Goal: Task Accomplishment & Management: Manage account settings

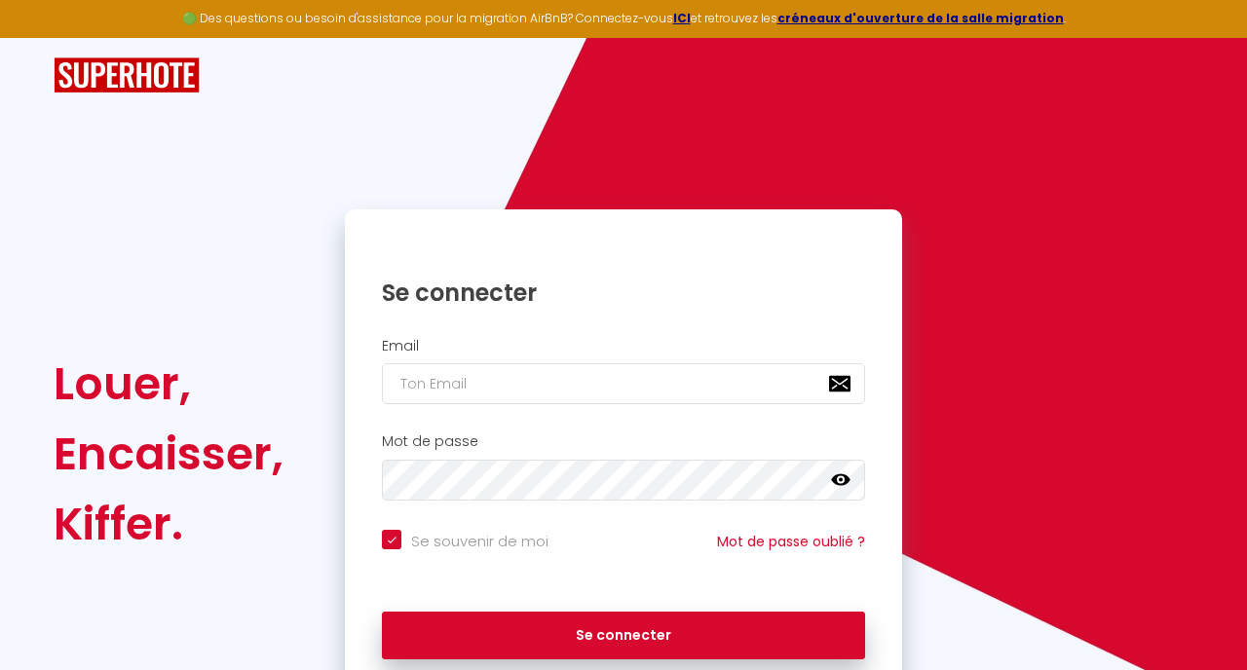
checkbox input "true"
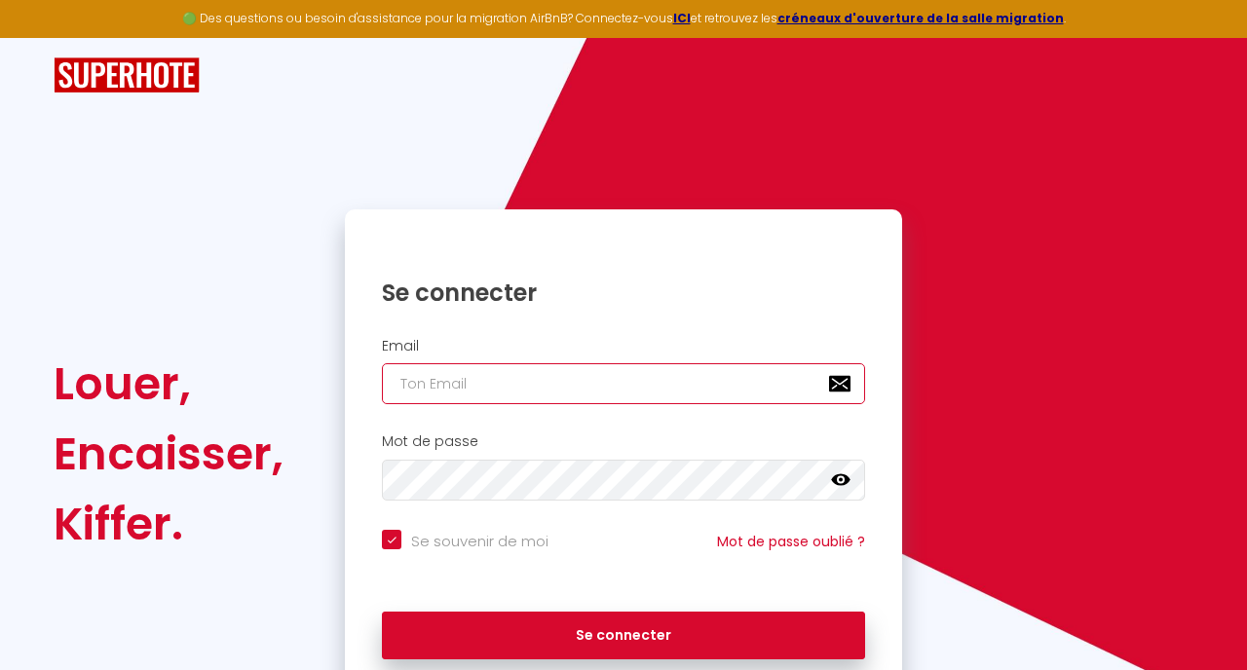
type input "[EMAIL_ADDRESS][DOMAIN_NAME]"
checkbox input "true"
click at [557, 373] on input "[EMAIL_ADDRESS][DOMAIN_NAME]" at bounding box center [623, 383] width 483 height 41
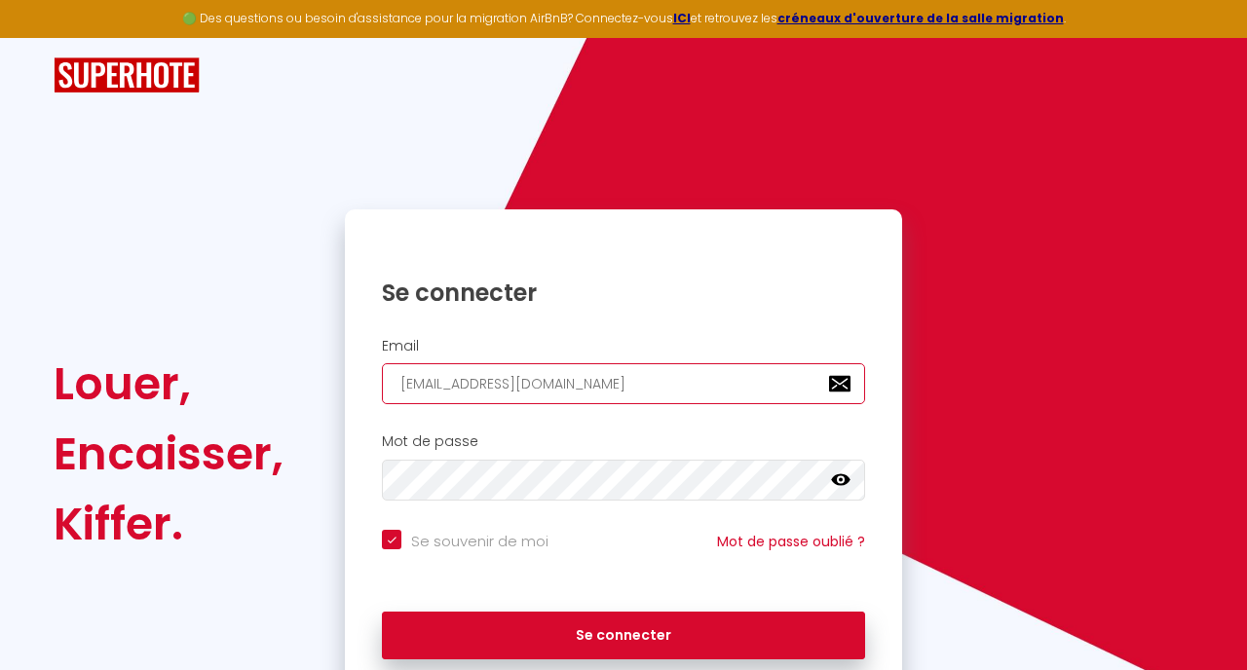
paste input "[EMAIL_ADDRESS]"
type input "[EMAIL_ADDRESS][DOMAIN_NAME]"
checkbox input "true"
type input "[EMAIL_ADDRESS][DOMAIN_NAME]"
click at [382, 612] on button "Se connecter" at bounding box center [623, 636] width 483 height 49
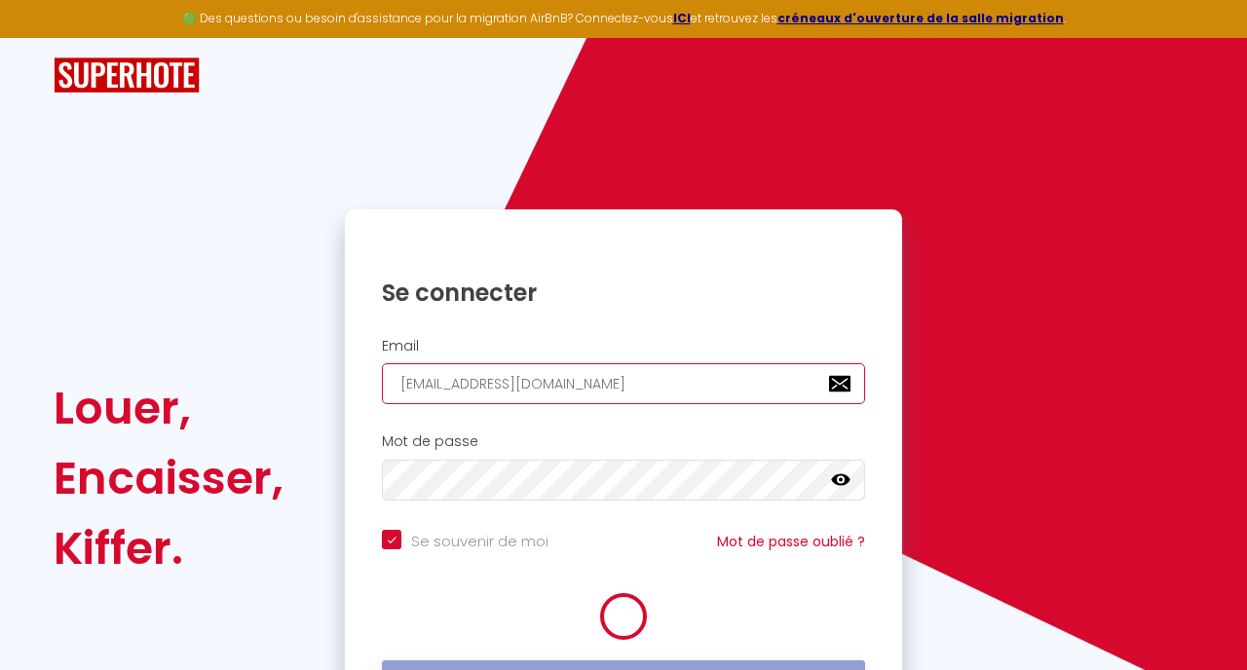
checkbox input "true"
